Goal: Transaction & Acquisition: Book appointment/travel/reservation

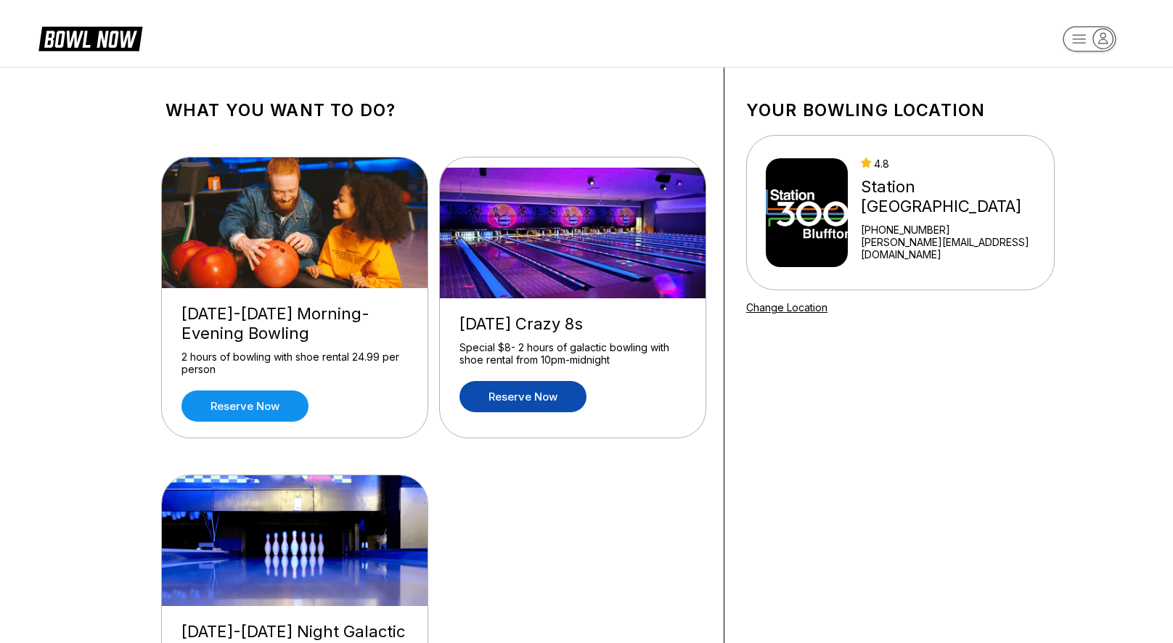
click at [533, 402] on link "Reserve now" at bounding box center [523, 396] width 127 height 31
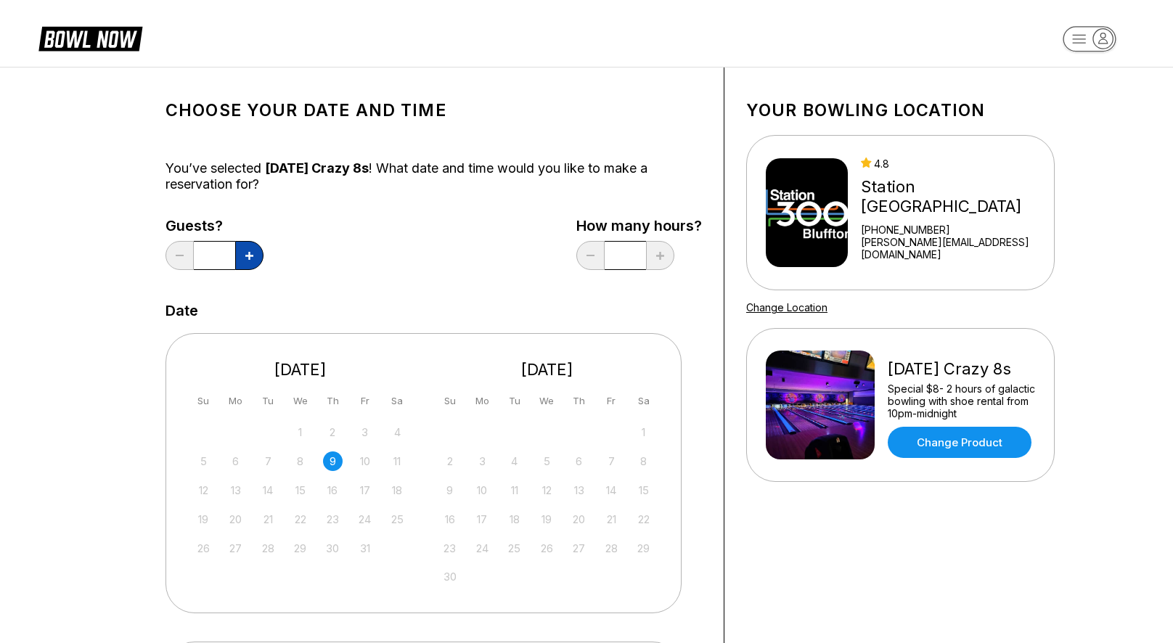
click at [243, 255] on button at bounding box center [249, 255] width 28 height 29
type input "*"
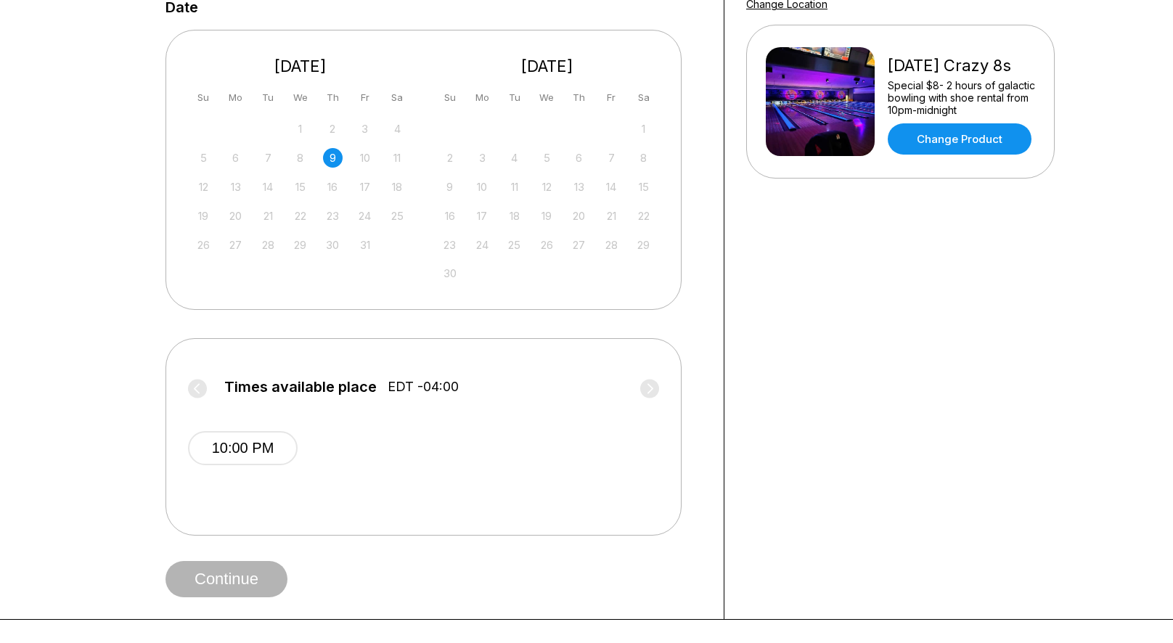
scroll to position [306, 0]
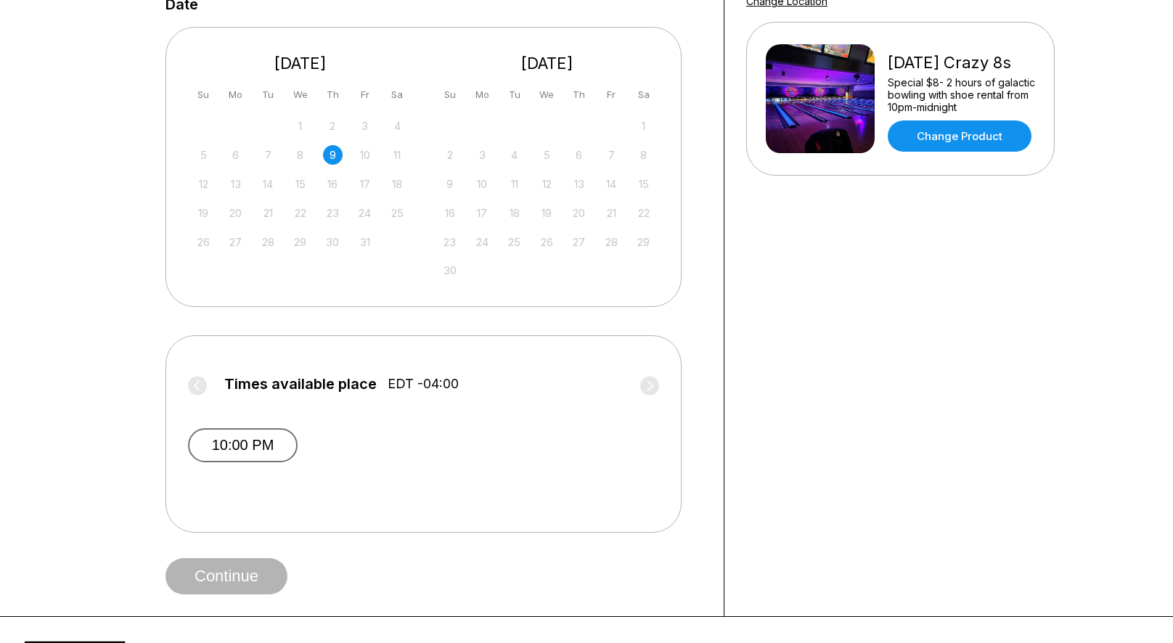
click at [270, 444] on button "10:00 PM" at bounding box center [243, 445] width 110 height 34
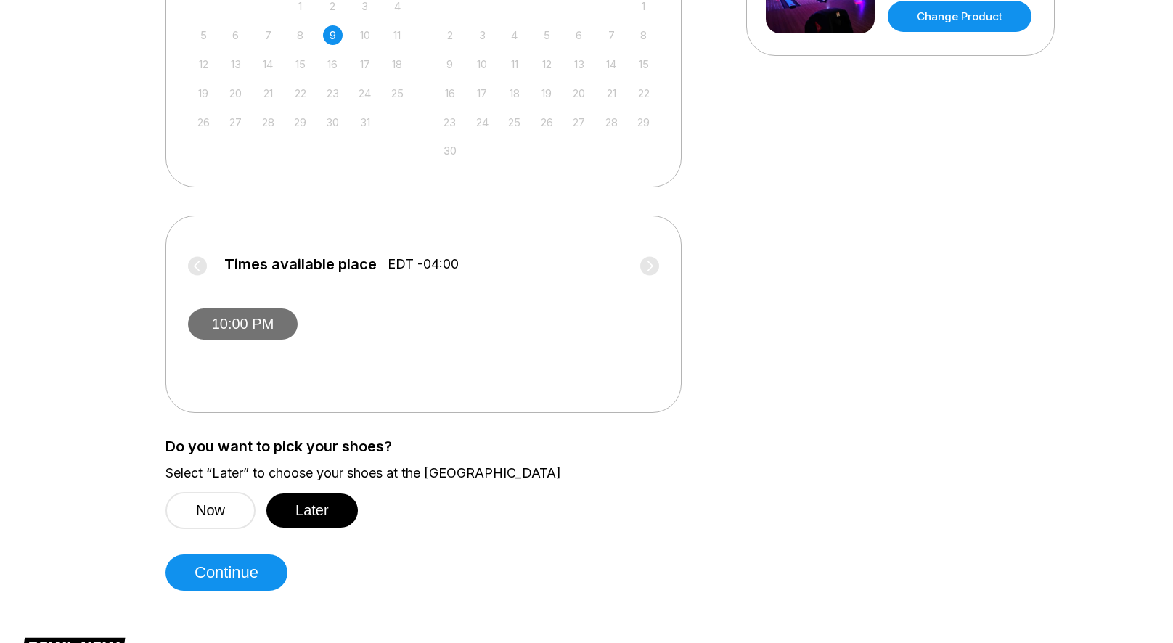
scroll to position [527, 0]
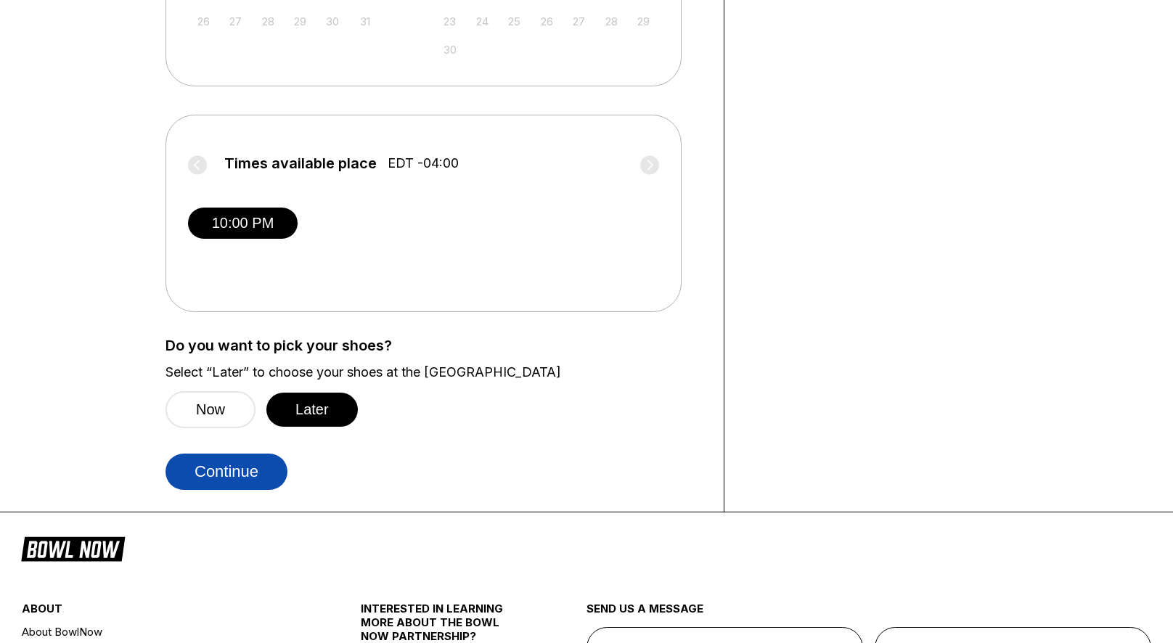
click at [224, 466] on button "Continue" at bounding box center [227, 472] width 122 height 36
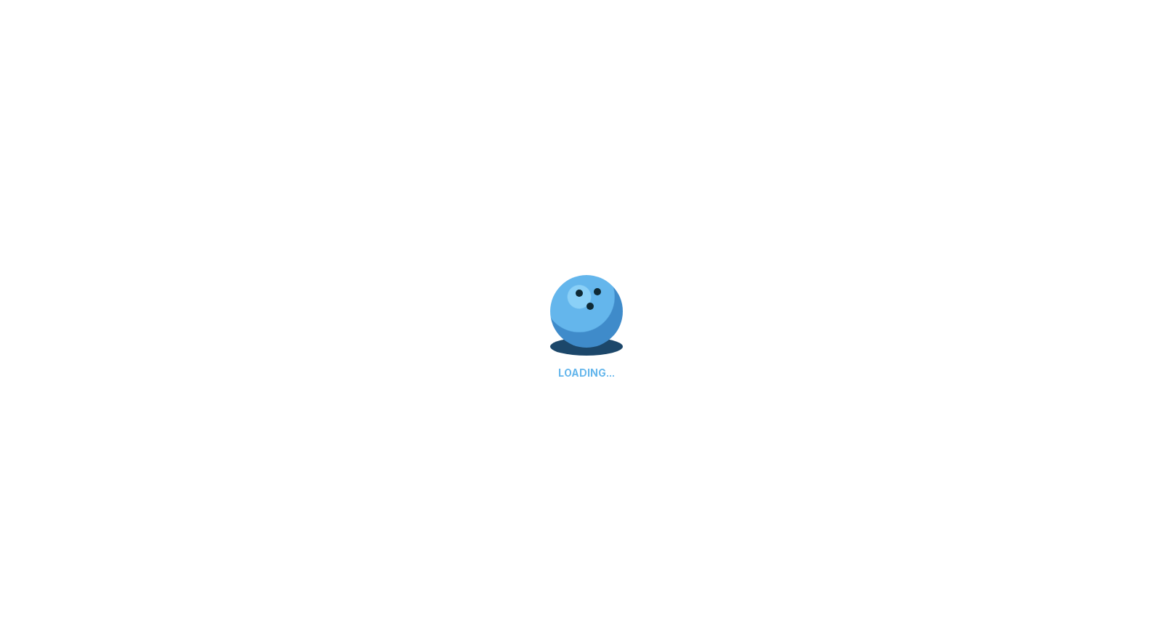
select select "**"
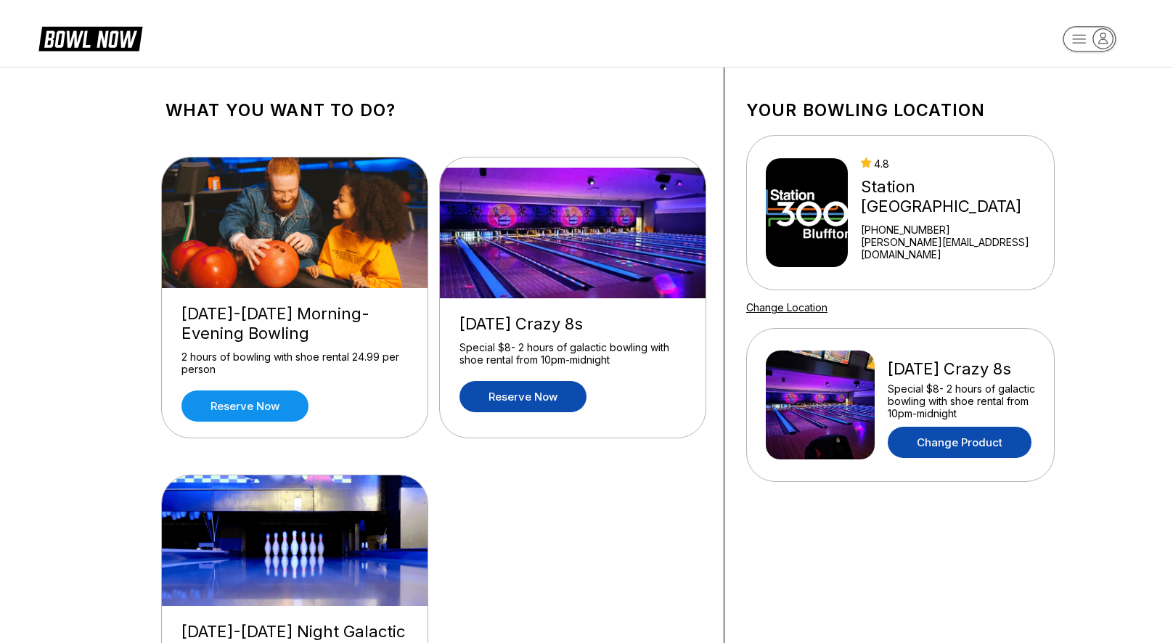
click at [940, 428] on link "Change Product" at bounding box center [960, 442] width 144 height 31
click at [270, 407] on link "Reserve now" at bounding box center [245, 406] width 127 height 31
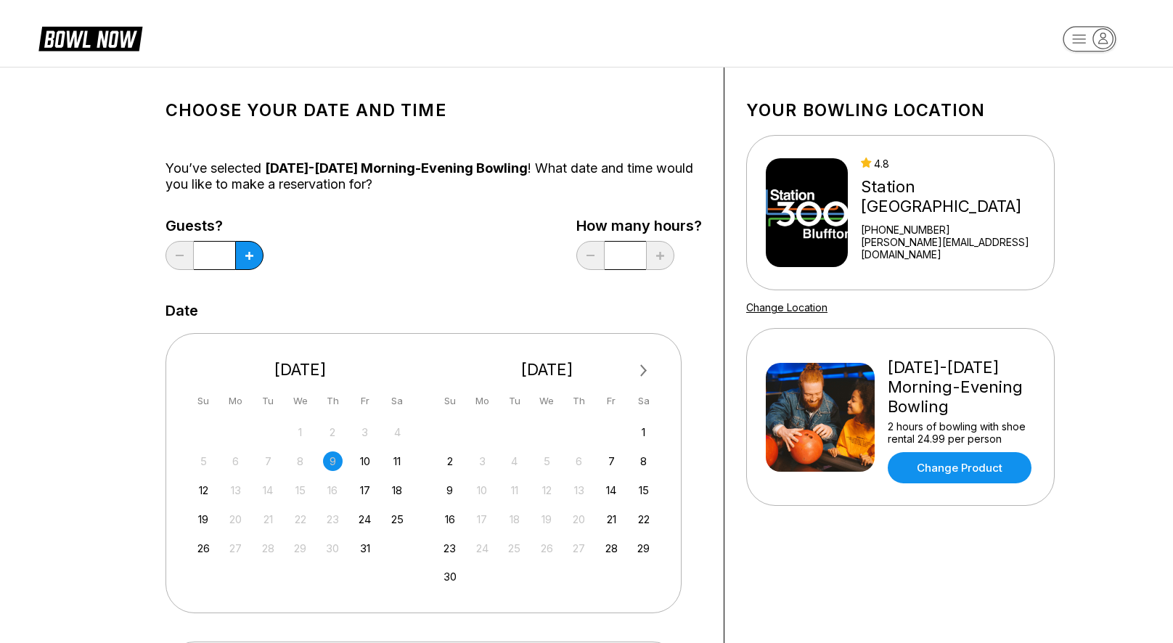
click at [337, 463] on div "9" at bounding box center [333, 462] width 20 height 20
click at [251, 256] on icon at bounding box center [249, 256] width 8 height 8
type input "*"
click at [368, 255] on div "Guests? * How many hours? *" at bounding box center [434, 248] width 537 height 60
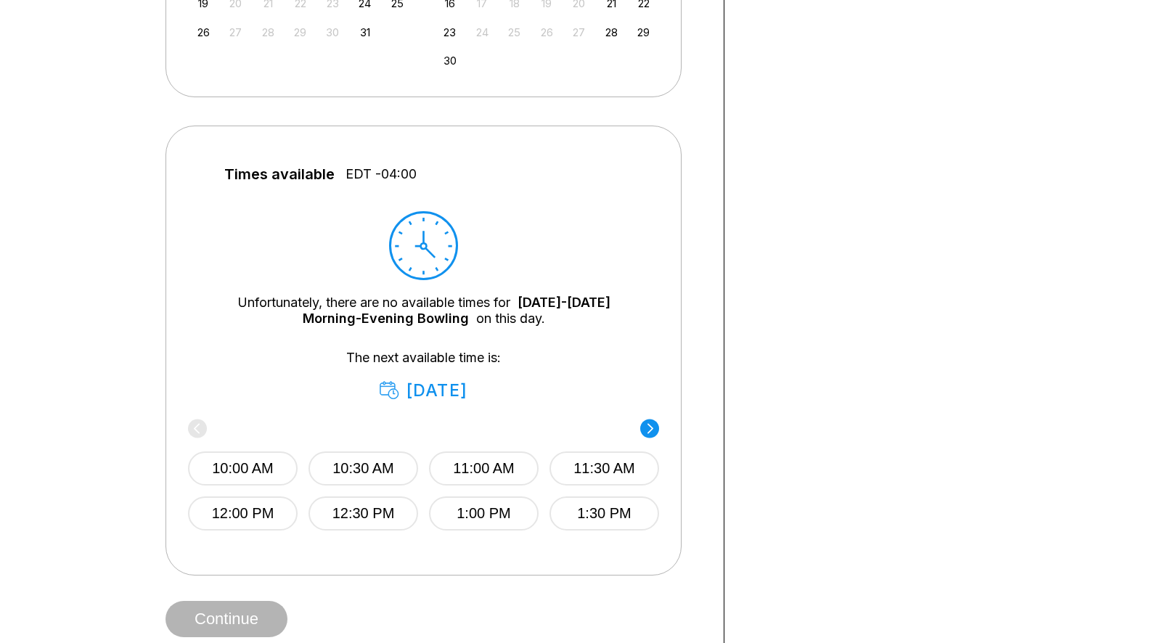
scroll to position [547, 0]
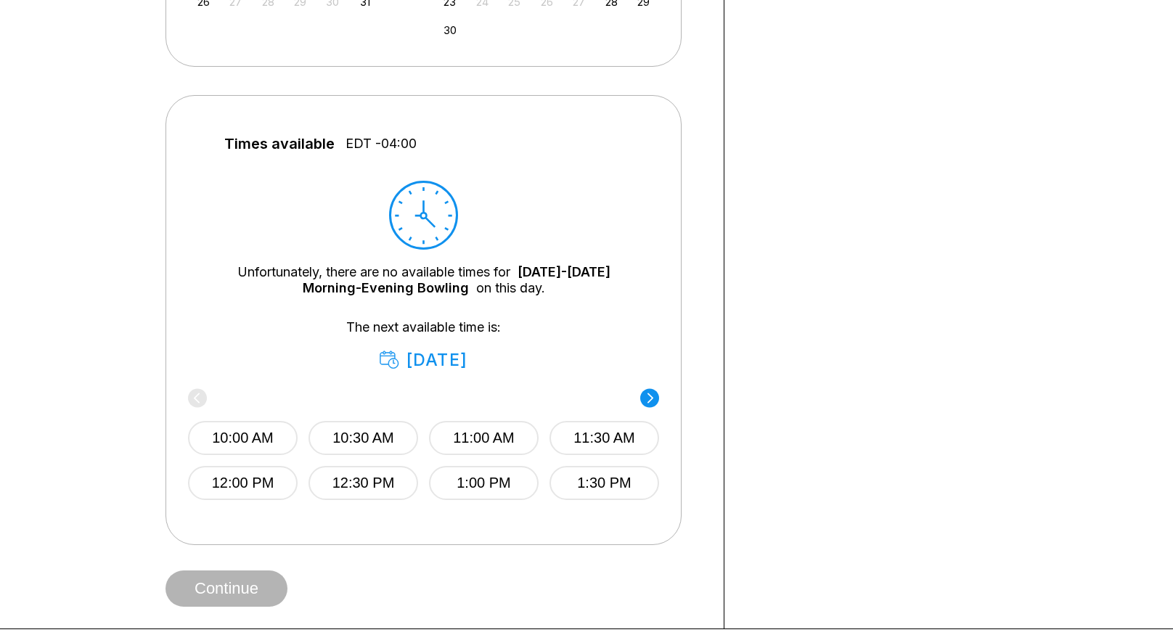
click at [201, 390] on div "10:00 AM 10:30 AM 11:00 AM 11:30 AM 12:00 PM 12:30 PM 1:00 PM 1:30 PM" at bounding box center [423, 435] width 471 height 130
click at [651, 396] on icon at bounding box center [651, 398] width 6 height 10
click at [651, 392] on circle at bounding box center [649, 397] width 19 height 19
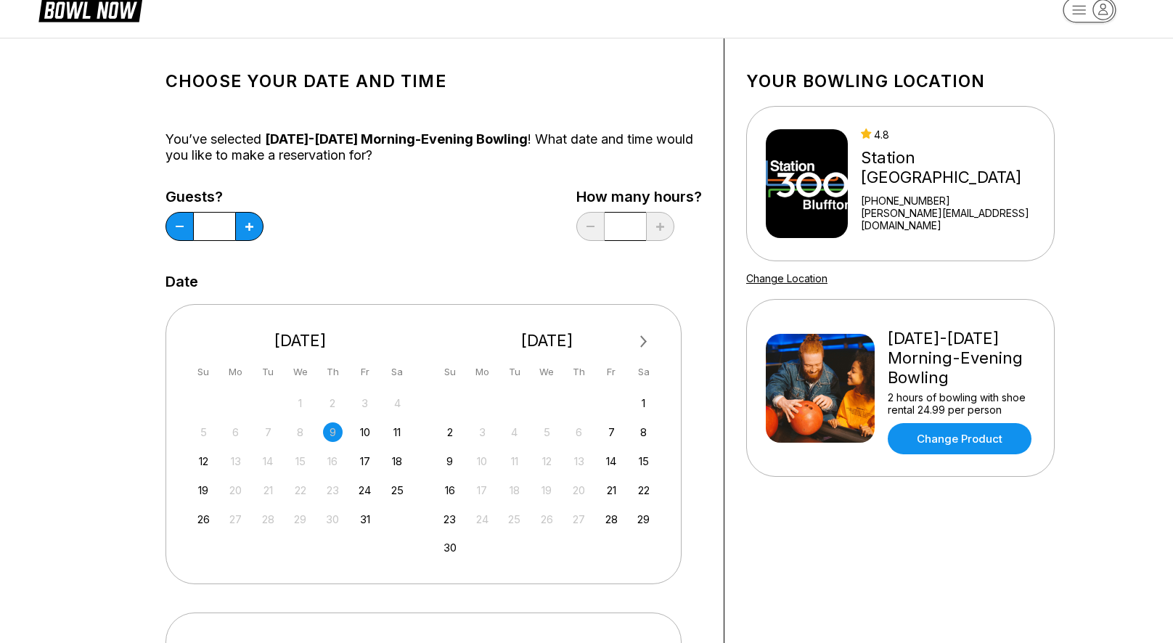
scroll to position [26, 0]
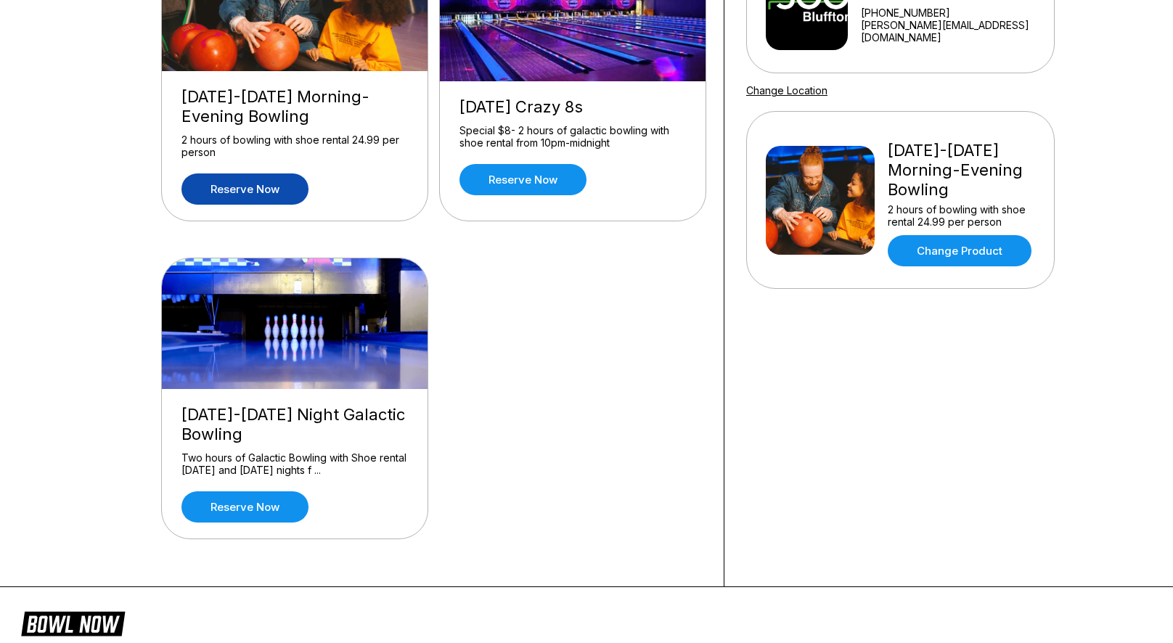
scroll to position [219, 0]
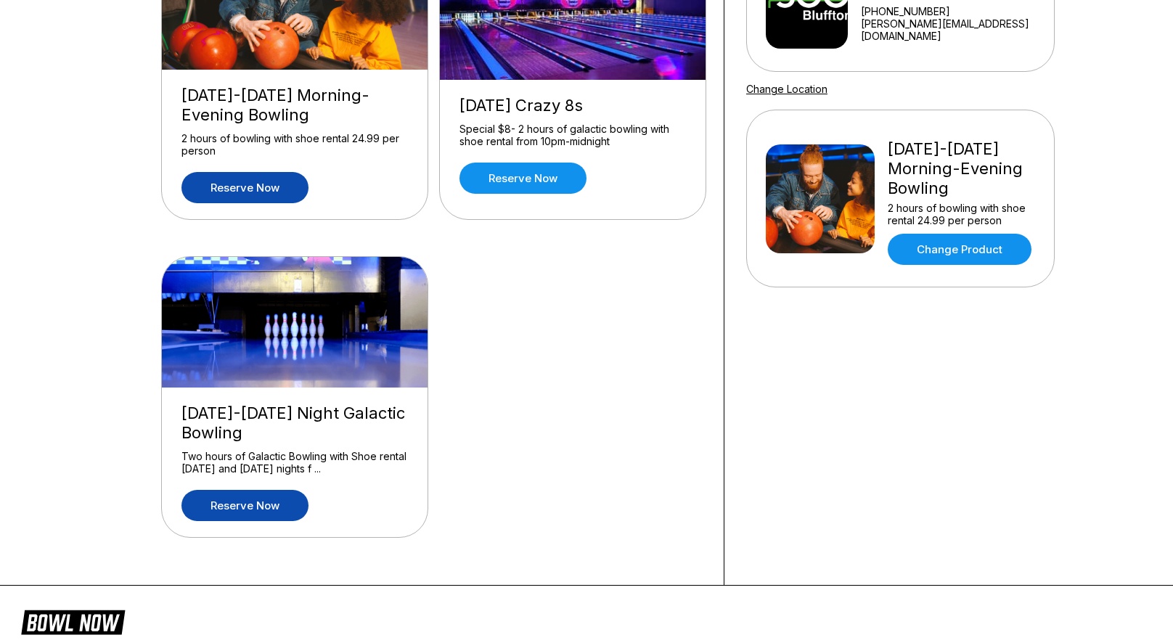
click at [256, 508] on link "Reserve now" at bounding box center [245, 505] width 127 height 31
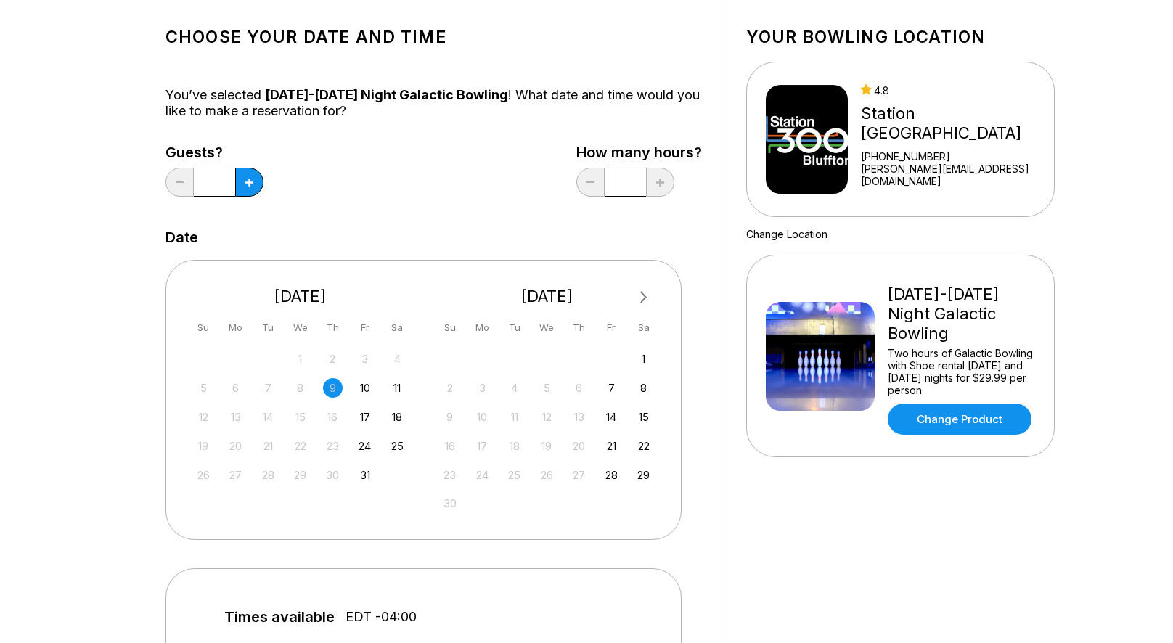
scroll to position [99, 0]
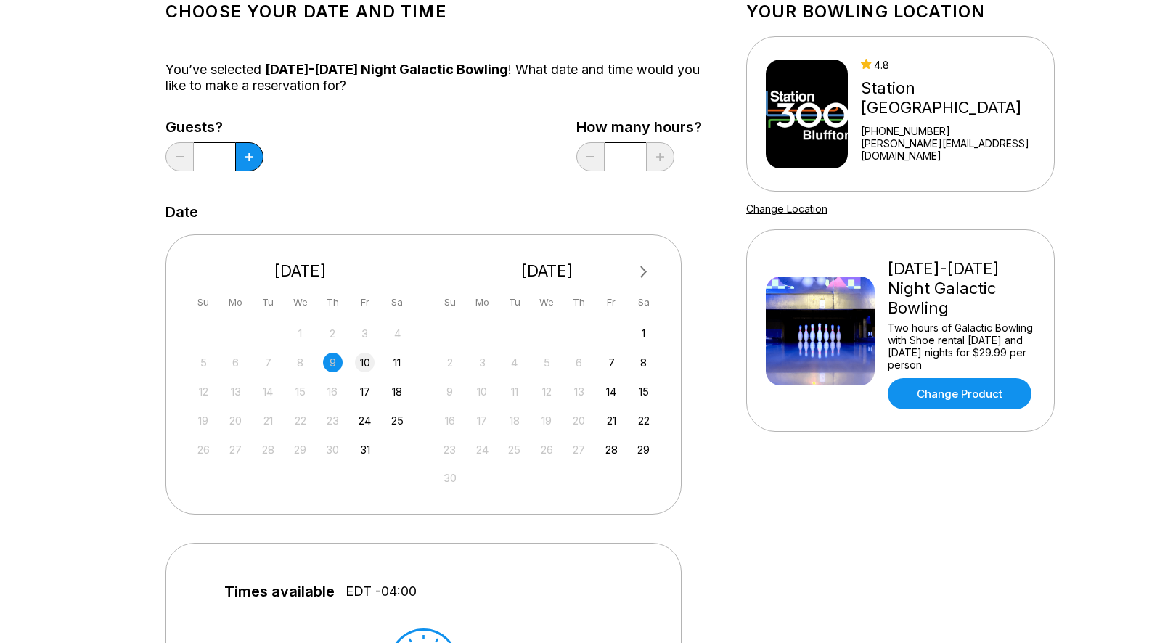
click at [359, 366] on div "10" at bounding box center [365, 363] width 20 height 20
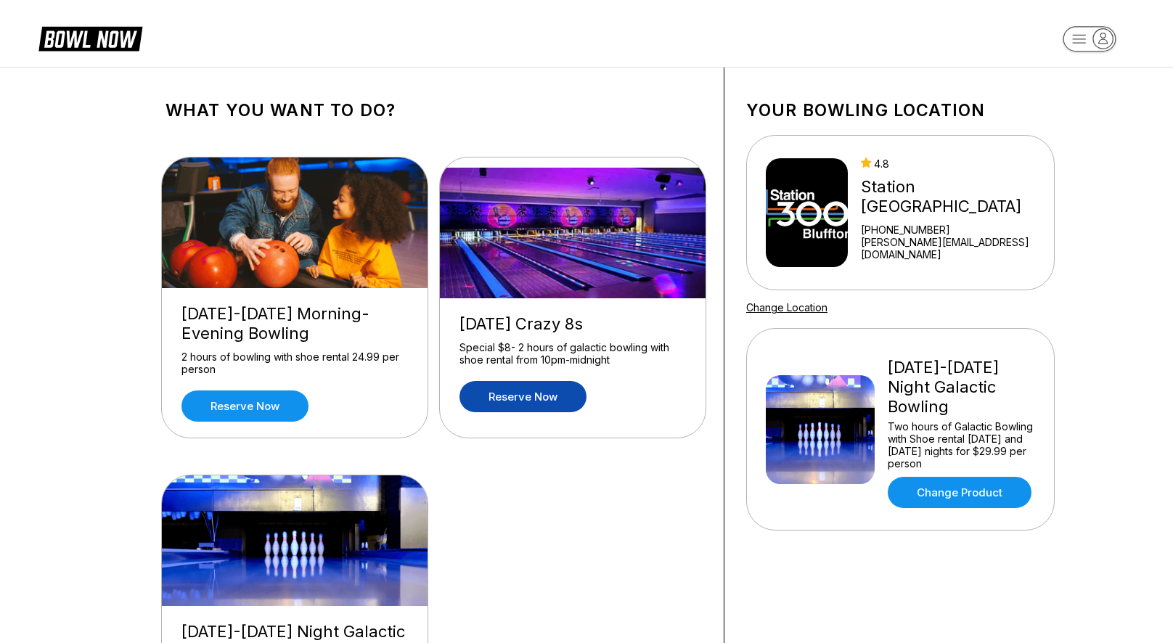
click at [540, 393] on link "Reserve now" at bounding box center [523, 396] width 127 height 31
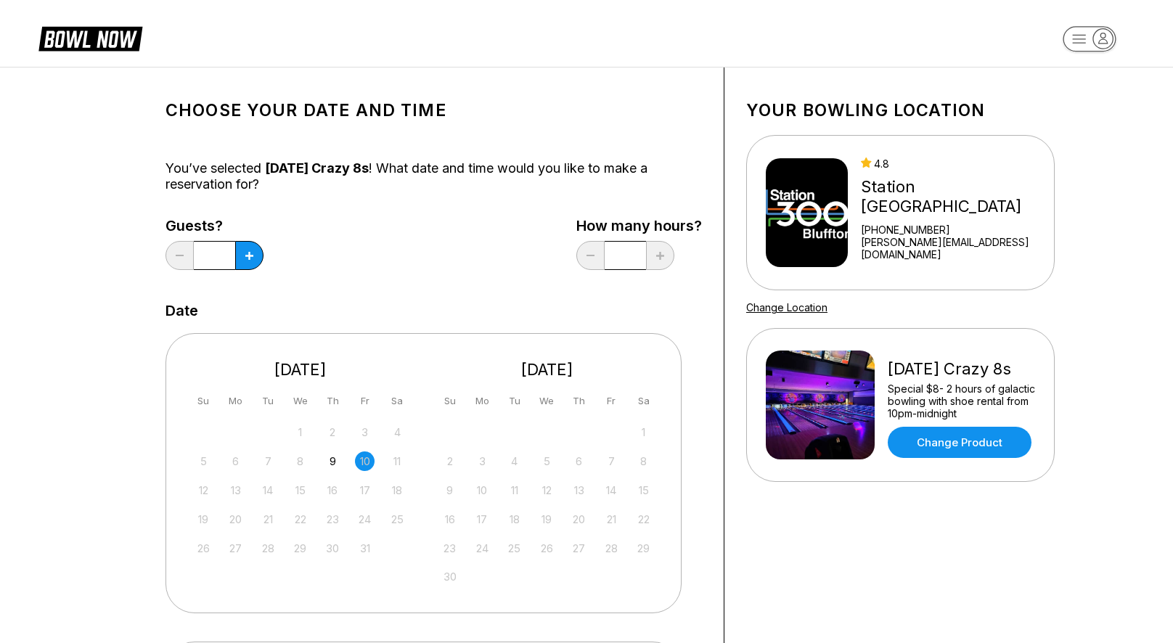
click at [93, 35] on icon at bounding box center [90, 38] width 104 height 28
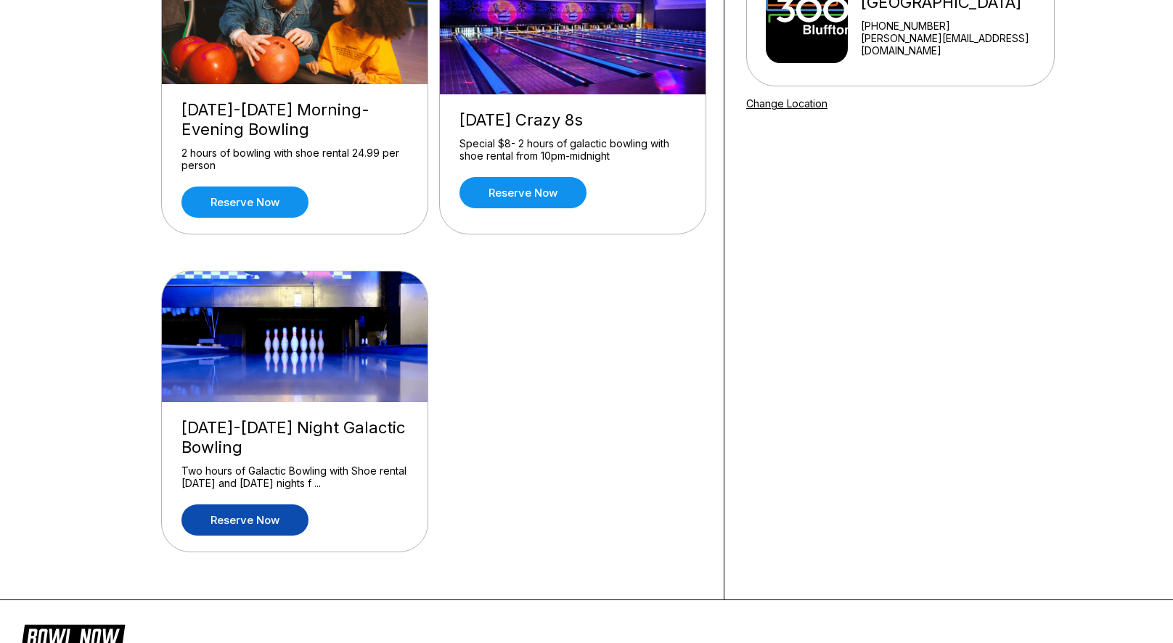
scroll to position [250, 0]
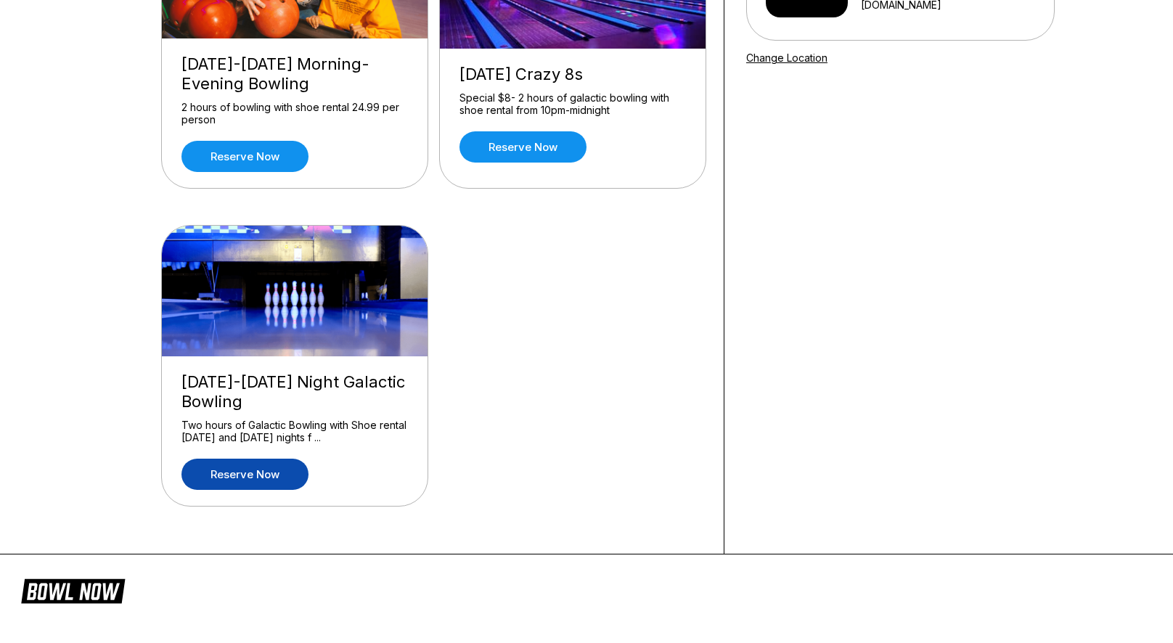
click at [246, 473] on link "Reserve now" at bounding box center [245, 474] width 127 height 31
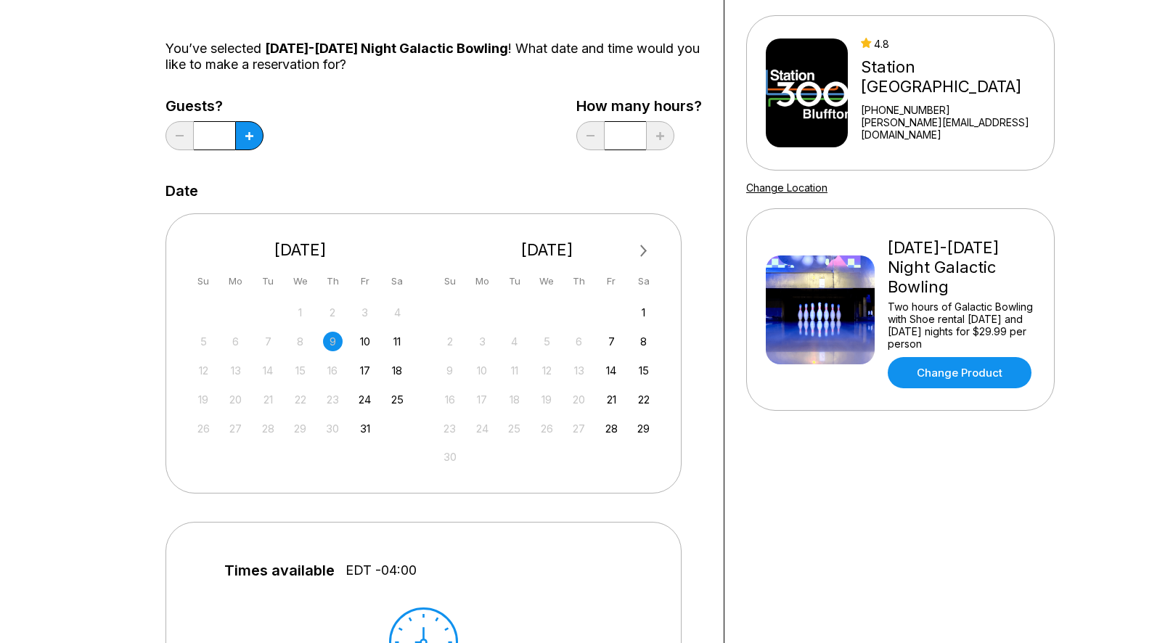
scroll to position [122, 0]
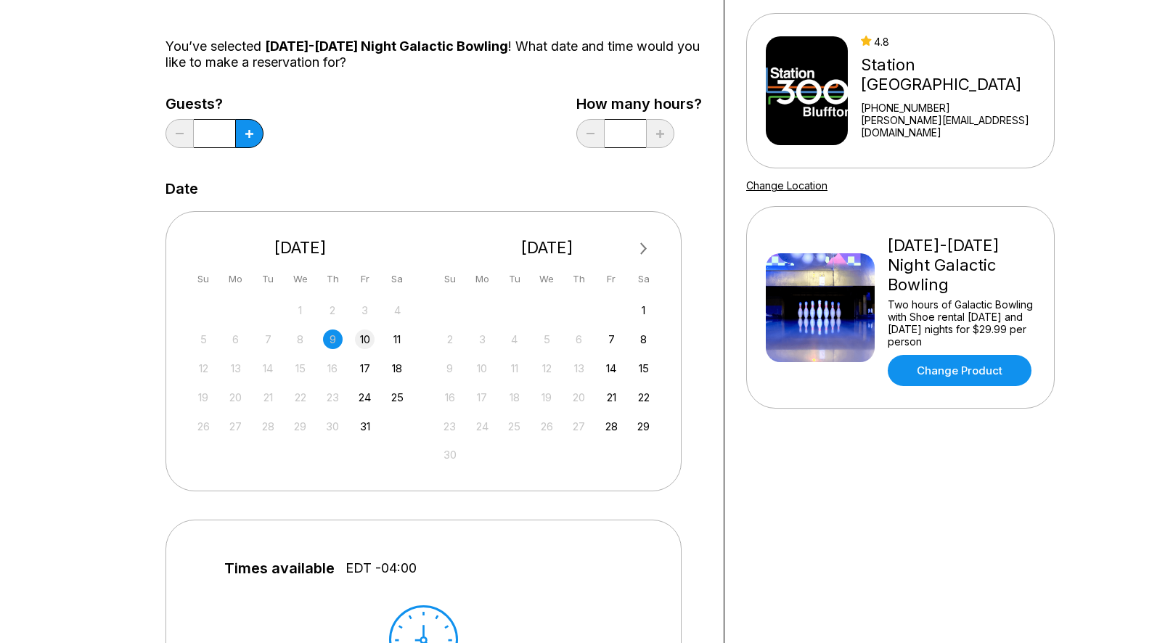
click at [365, 338] on div "10" at bounding box center [365, 340] width 20 height 20
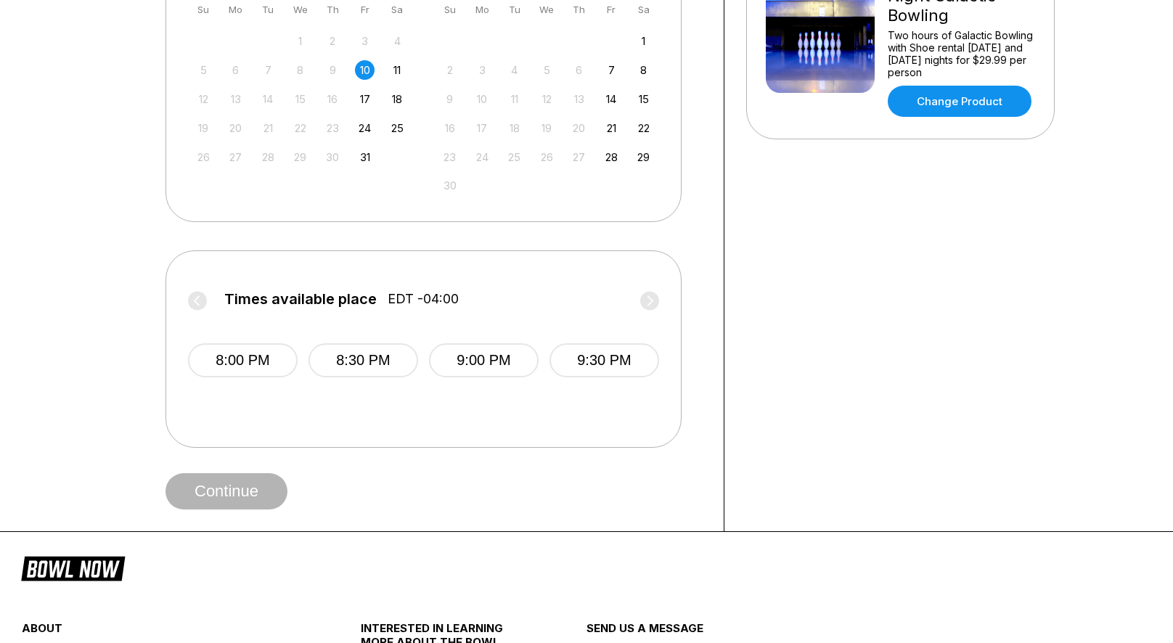
scroll to position [117, 0]
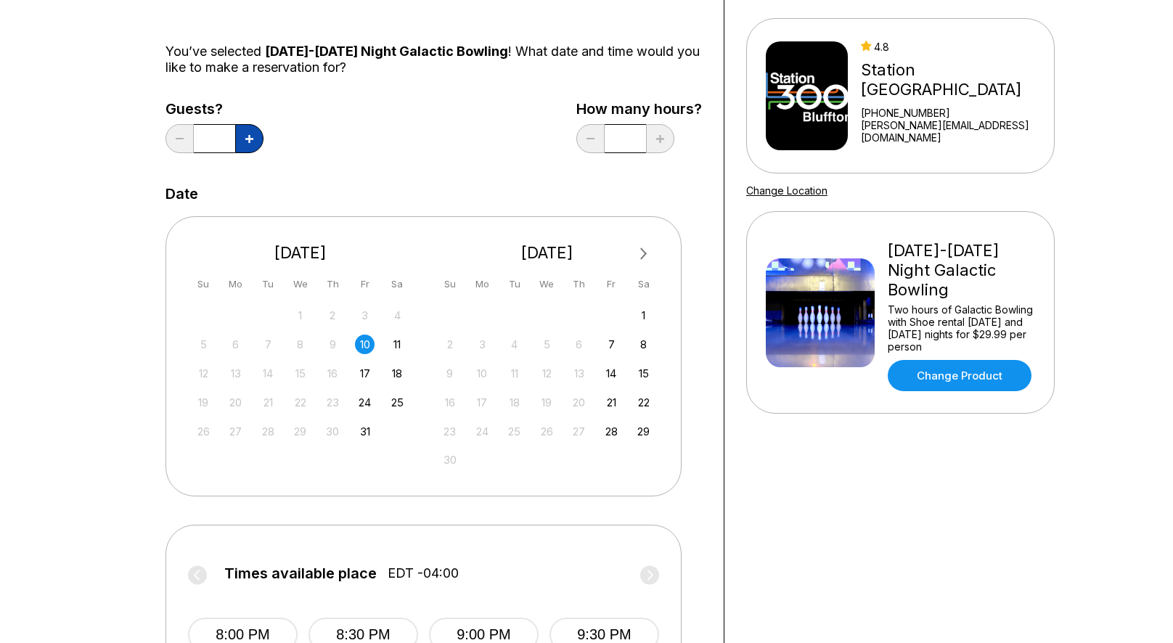
click at [257, 129] on button at bounding box center [249, 138] width 28 height 29
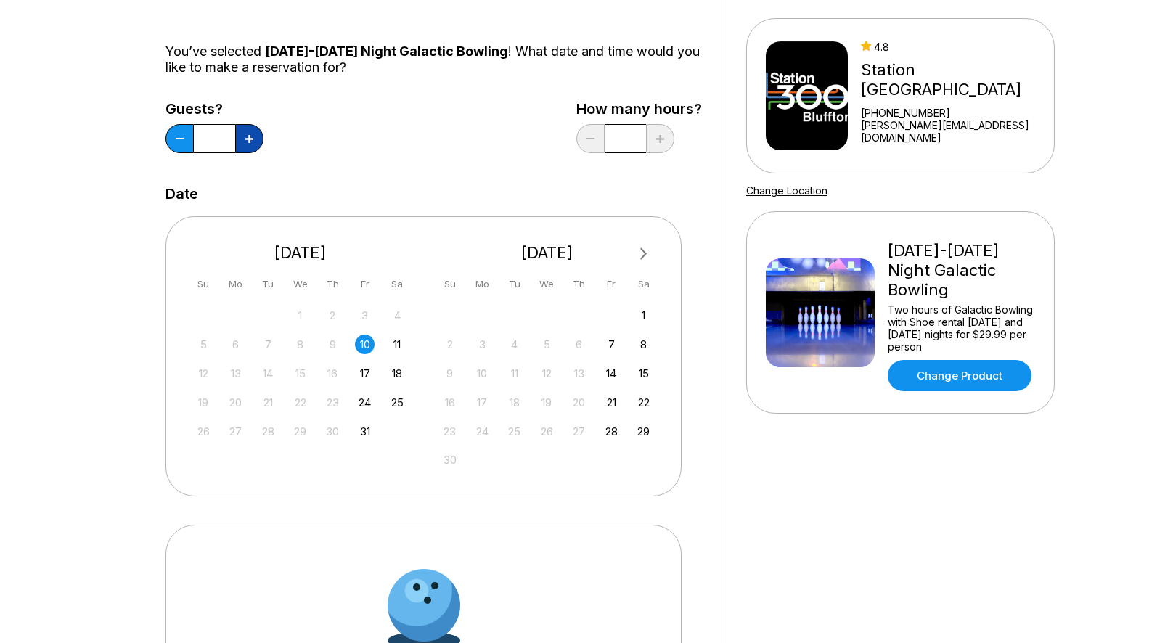
click at [254, 136] on button at bounding box center [249, 138] width 28 height 29
type input "*"
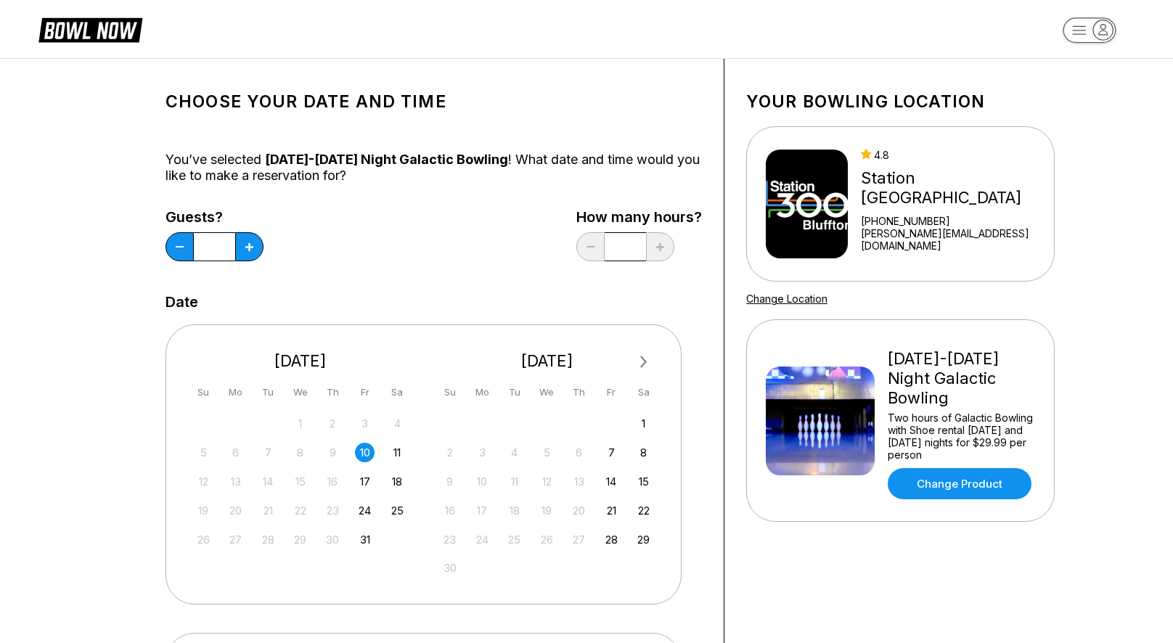
scroll to position [3, 0]
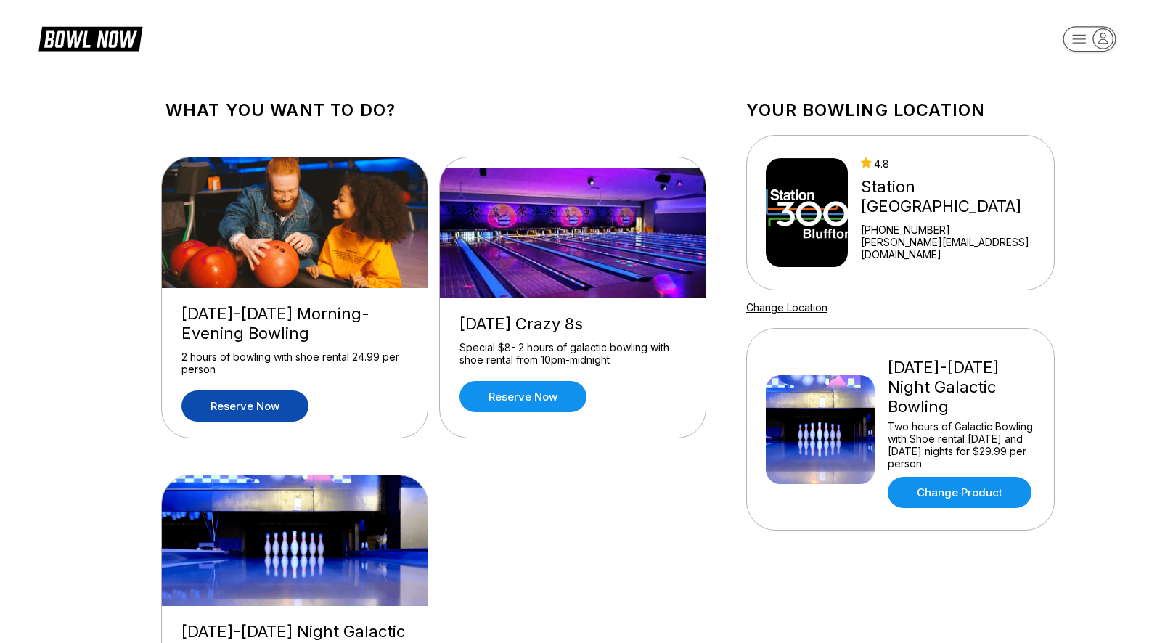
click at [283, 401] on link "Reserve now" at bounding box center [245, 406] width 127 height 31
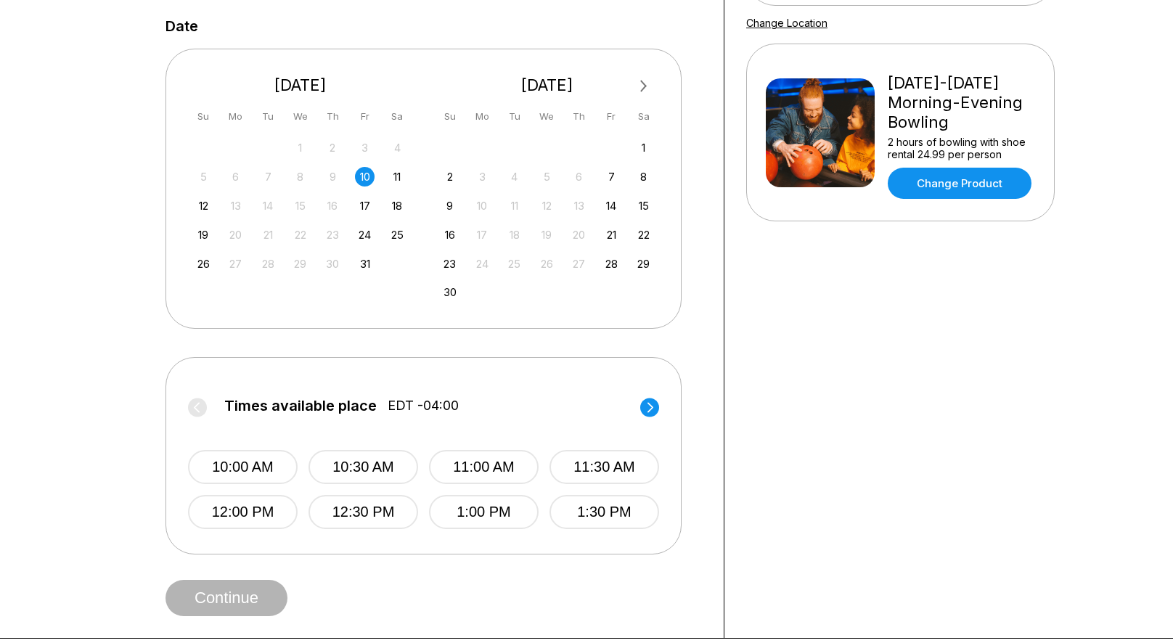
scroll to position [282, 0]
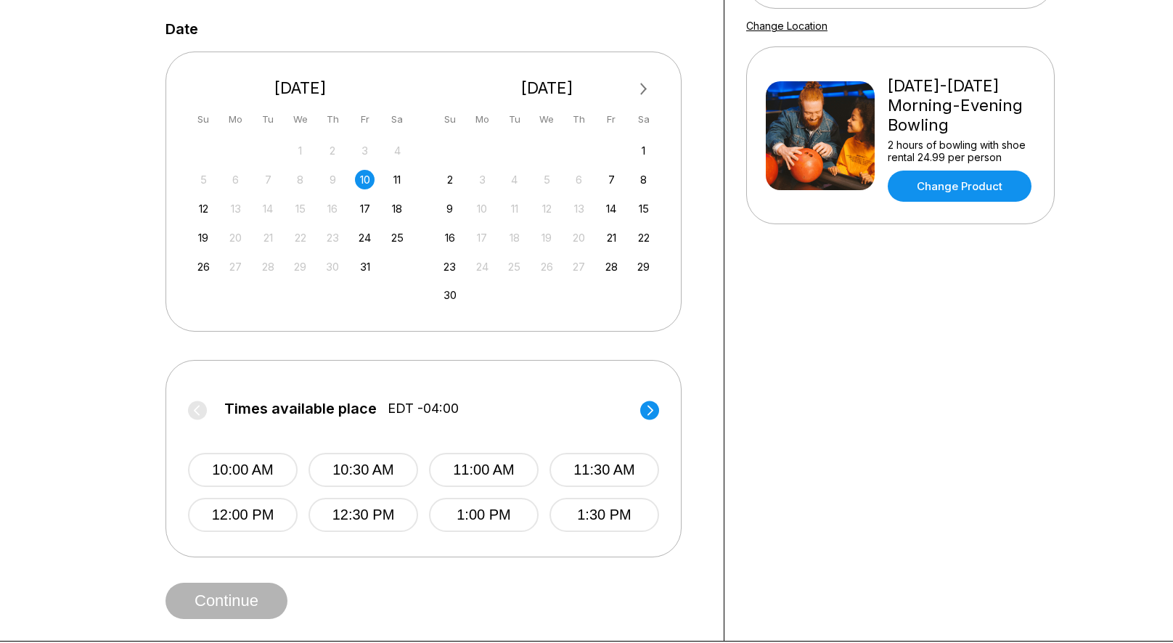
click at [642, 416] on icon at bounding box center [649, 411] width 19 height 20
click at [198, 410] on circle at bounding box center [197, 410] width 19 height 19
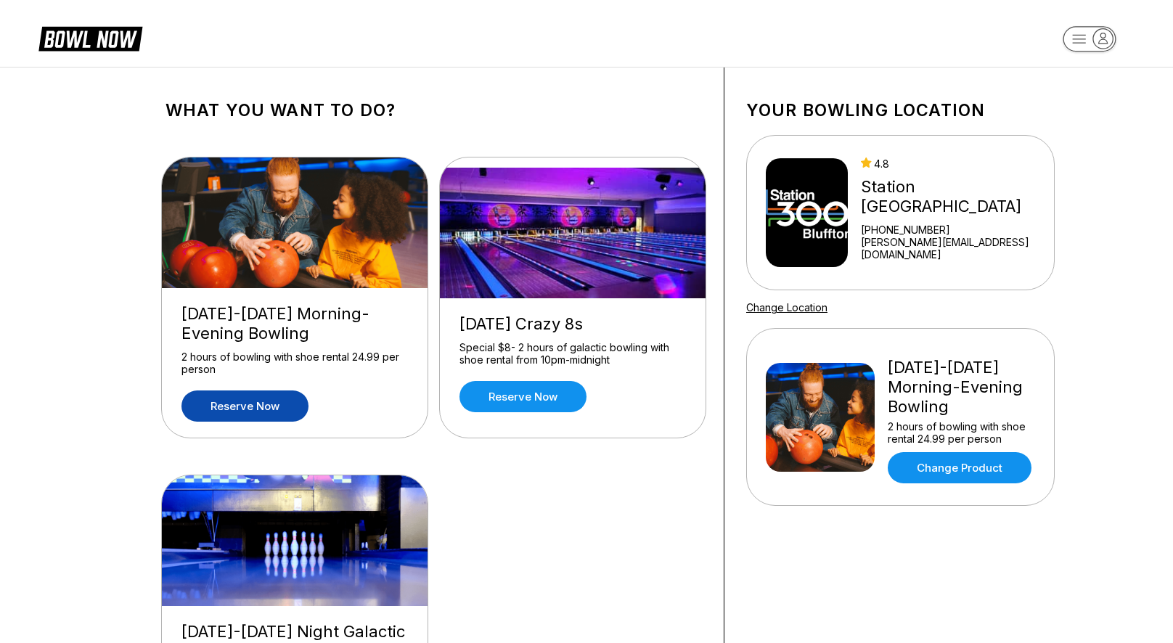
scroll to position [128, 0]
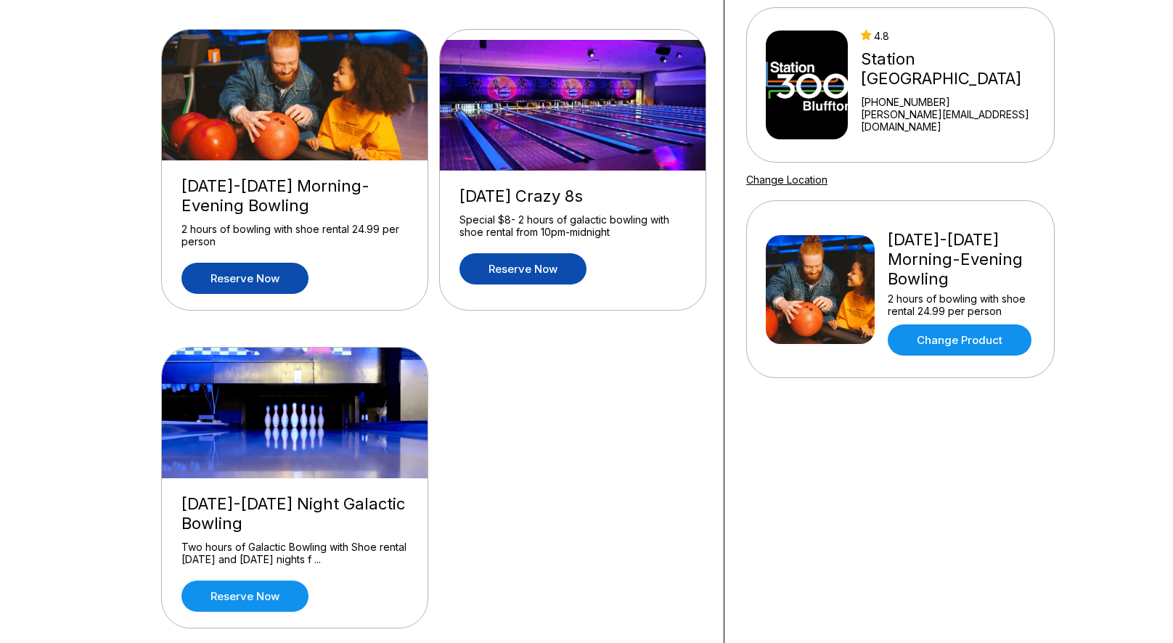
click at [544, 272] on link "Reserve now" at bounding box center [523, 268] width 127 height 31
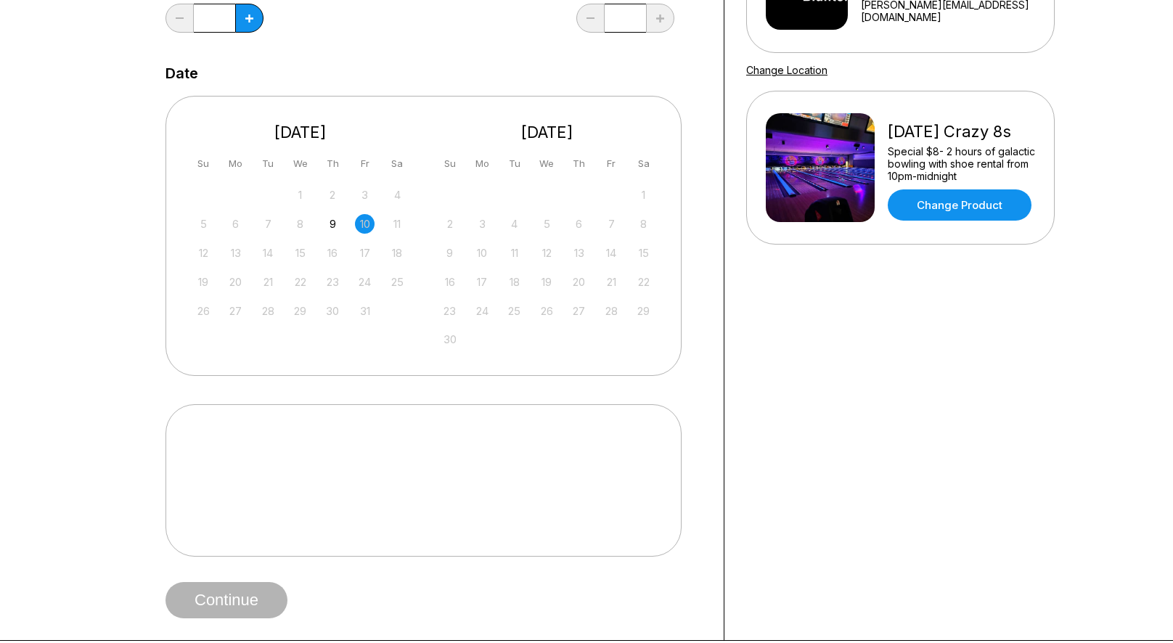
scroll to position [242, 0]
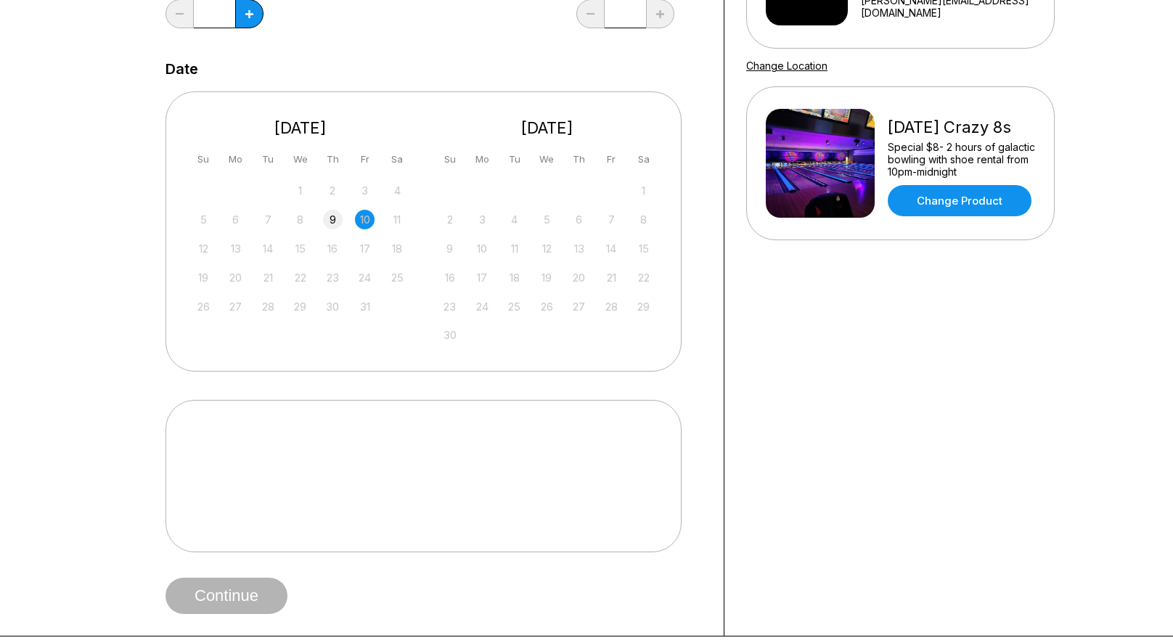
click at [329, 216] on div "9" at bounding box center [333, 220] width 20 height 20
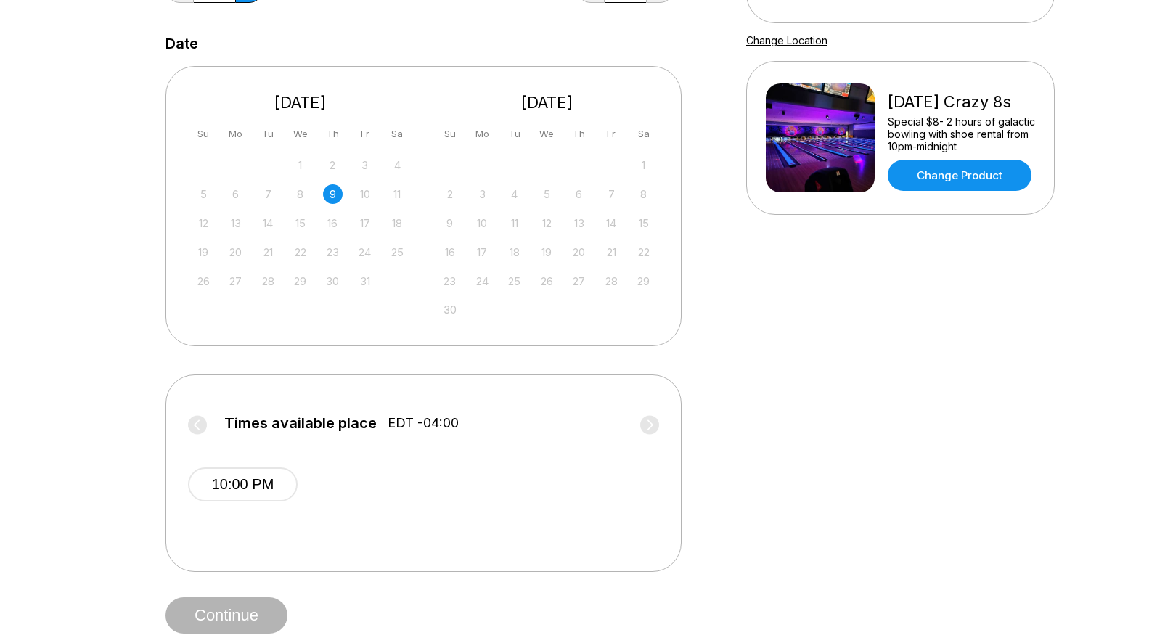
scroll to position [46, 0]
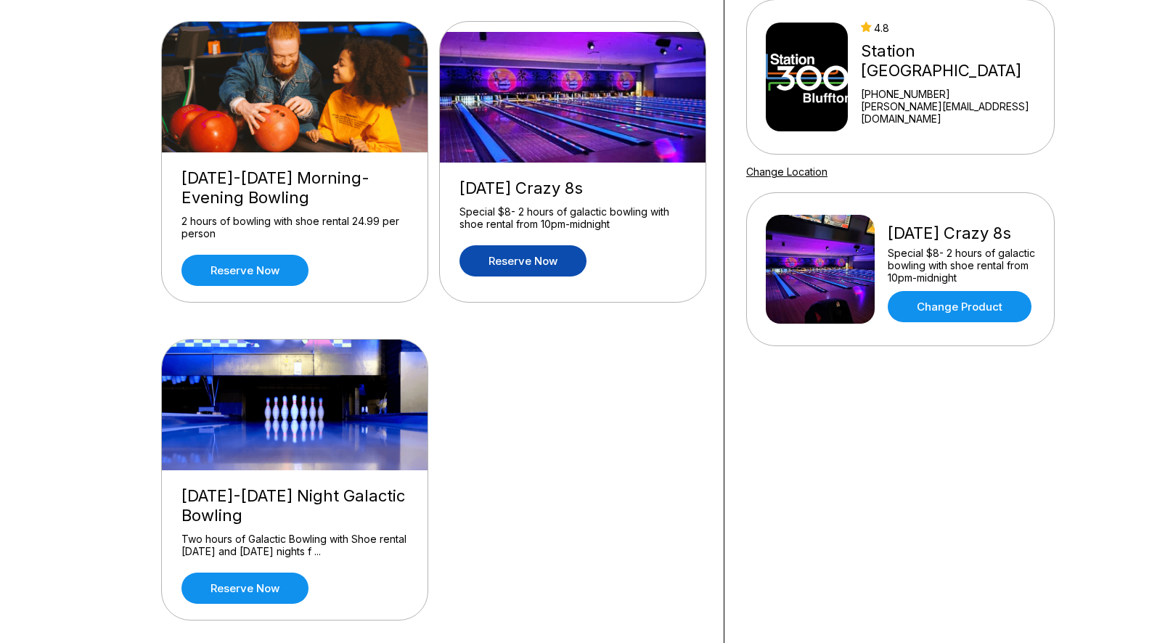
scroll to position [139, 0]
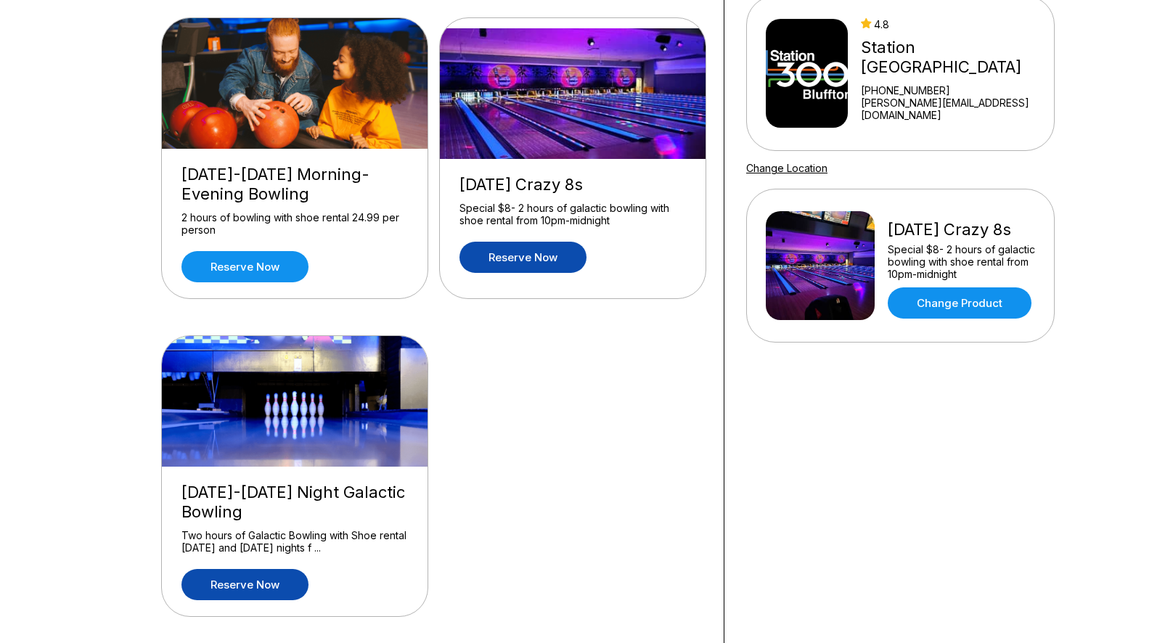
click at [259, 591] on link "Reserve now" at bounding box center [245, 584] width 127 height 31
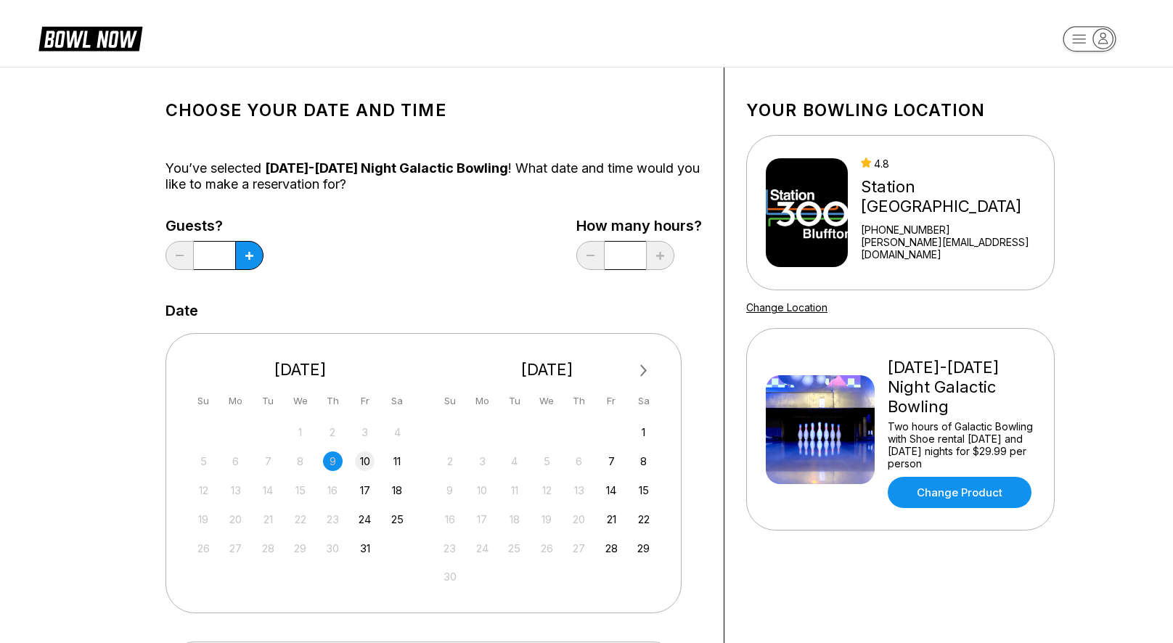
click at [370, 459] on div "10" at bounding box center [365, 462] width 20 height 20
